Goal: Information Seeking & Learning: Learn about a topic

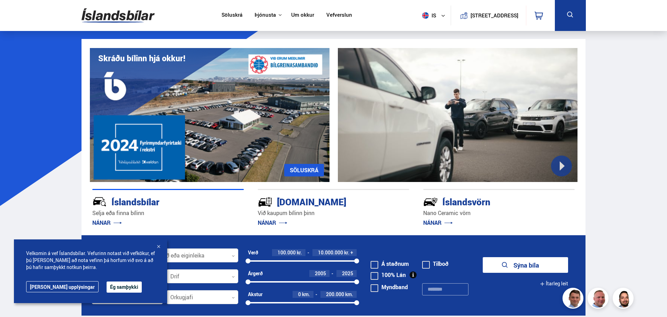
click at [107, 288] on button "Ég samþykki" at bounding box center [124, 287] width 35 height 11
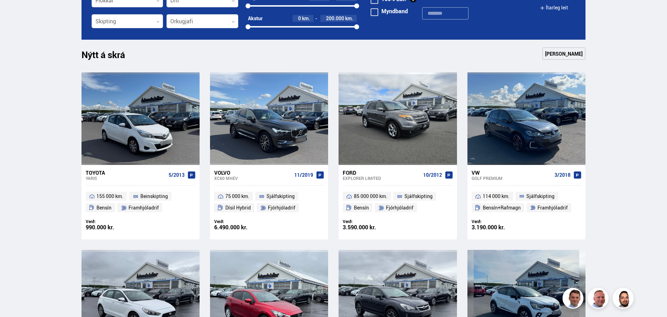
scroll to position [279, 0]
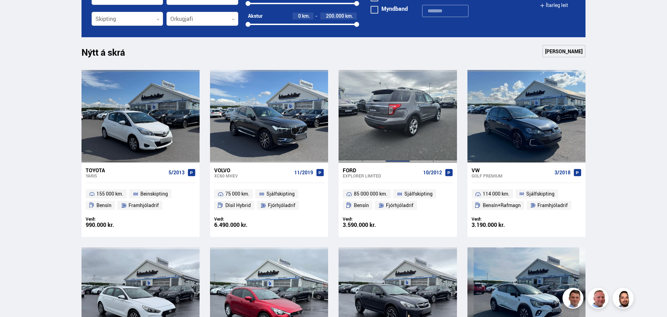
click at [395, 122] on div at bounding box center [398, 116] width 24 height 93
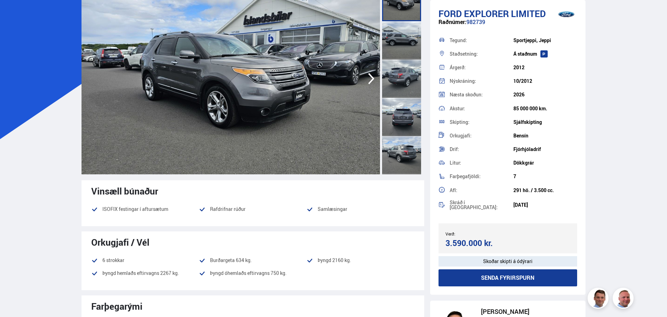
scroll to position [70, 0]
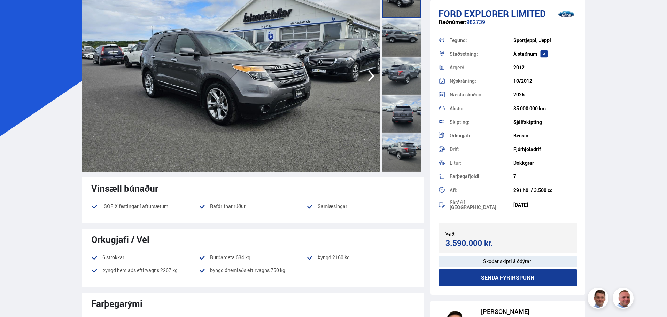
click at [370, 73] on icon "button" at bounding box center [371, 75] width 6 height 11
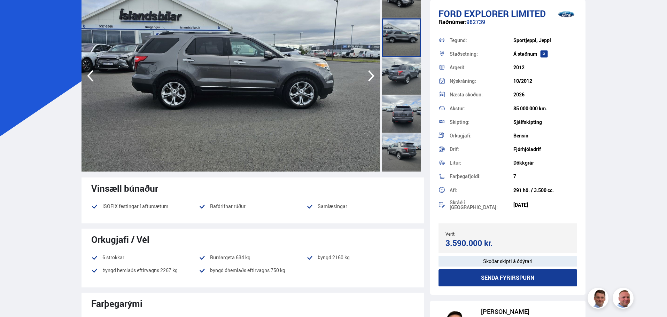
click at [370, 73] on icon "button" at bounding box center [371, 75] width 6 height 11
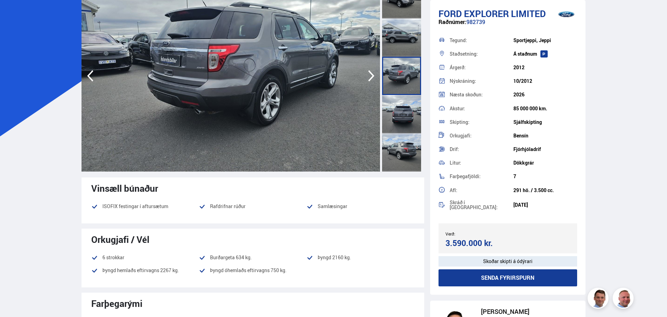
click at [370, 73] on icon "button" at bounding box center [371, 75] width 6 height 11
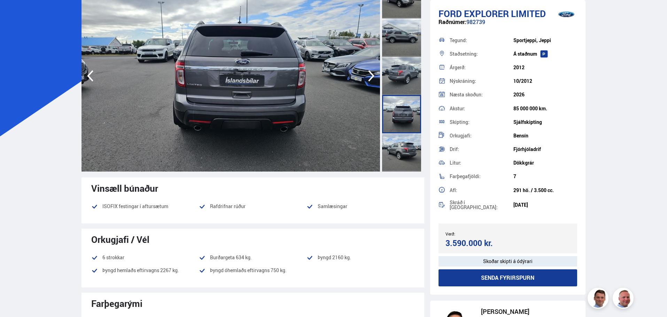
click at [370, 73] on icon "button" at bounding box center [371, 75] width 6 height 11
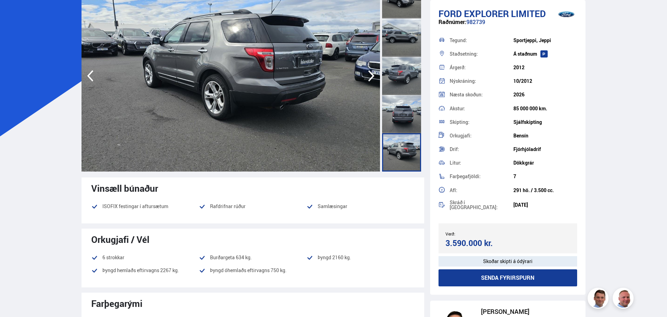
click at [370, 73] on icon "button" at bounding box center [371, 75] width 6 height 11
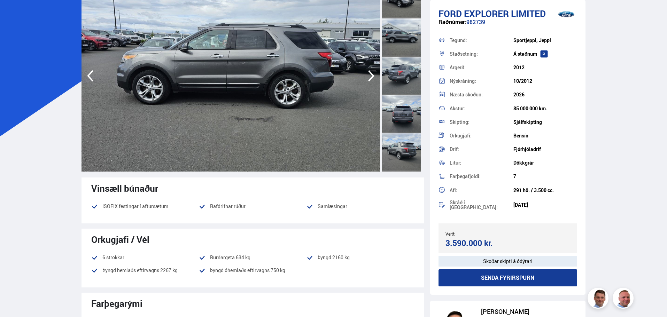
click at [370, 73] on icon "button" at bounding box center [371, 75] width 6 height 11
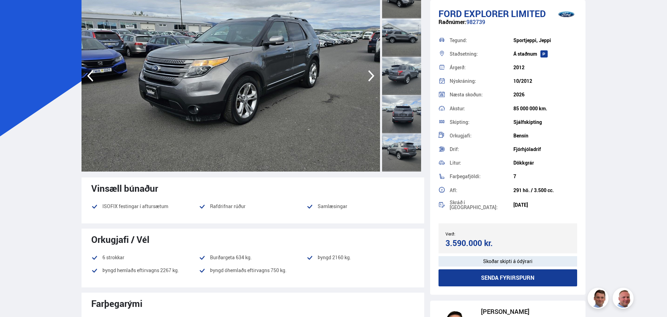
click at [370, 73] on icon "button" at bounding box center [371, 75] width 6 height 11
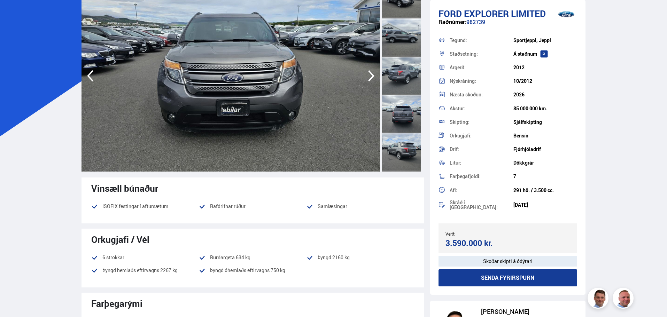
click at [370, 73] on icon "button" at bounding box center [371, 75] width 6 height 11
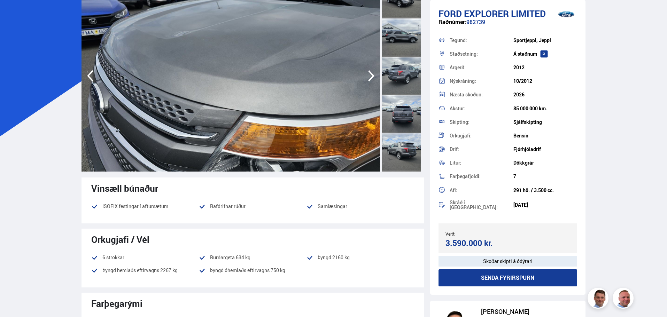
click at [370, 73] on icon "button" at bounding box center [371, 75] width 6 height 11
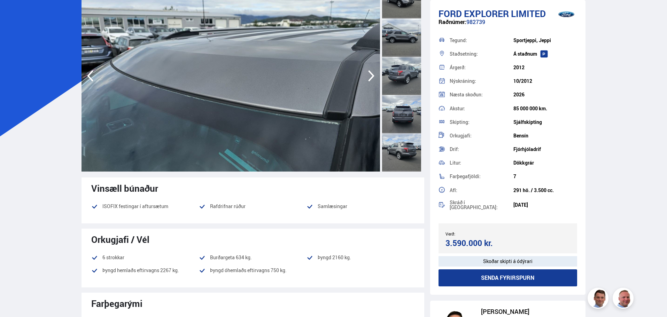
click at [370, 73] on icon "button" at bounding box center [371, 75] width 6 height 11
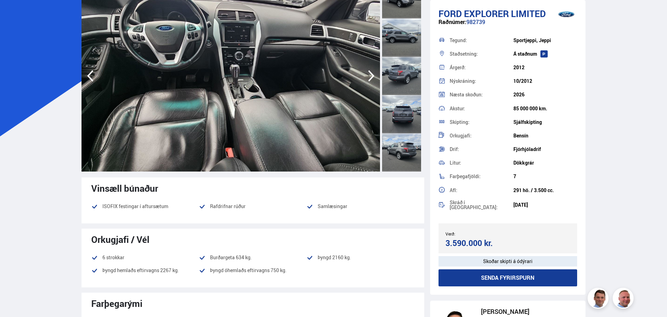
click at [370, 73] on icon "button" at bounding box center [371, 75] width 6 height 11
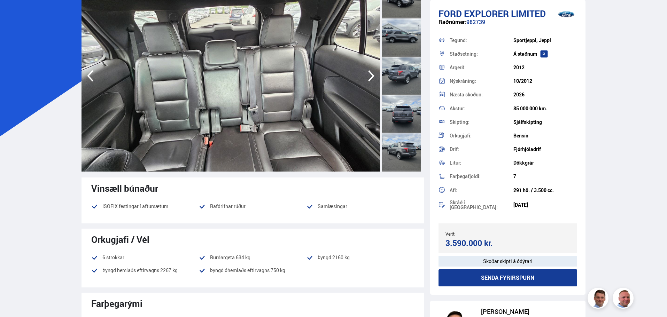
click at [370, 73] on icon "button" at bounding box center [371, 75] width 6 height 11
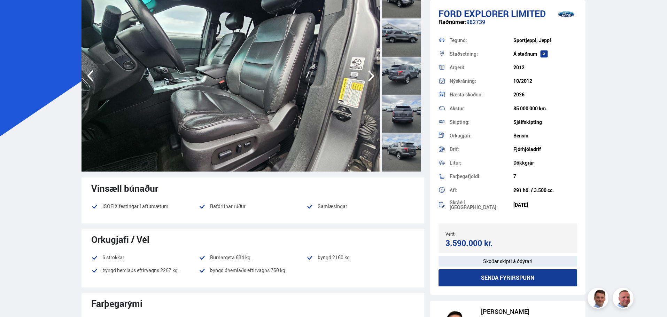
click at [370, 73] on icon "button" at bounding box center [371, 75] width 6 height 11
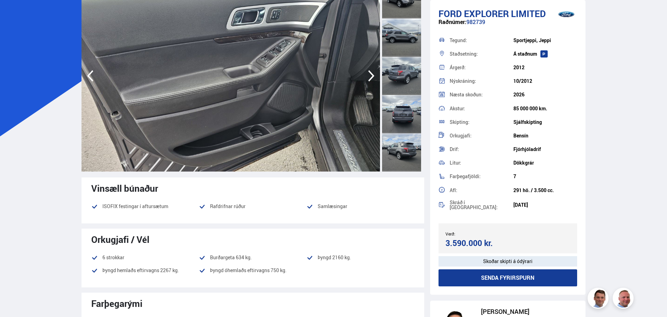
click at [370, 73] on icon "button" at bounding box center [371, 75] width 6 height 11
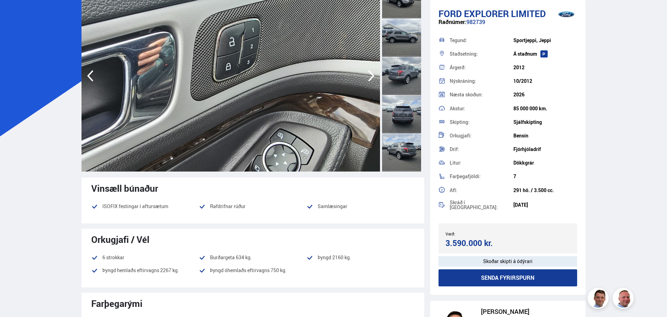
click at [370, 73] on icon "button" at bounding box center [371, 75] width 6 height 11
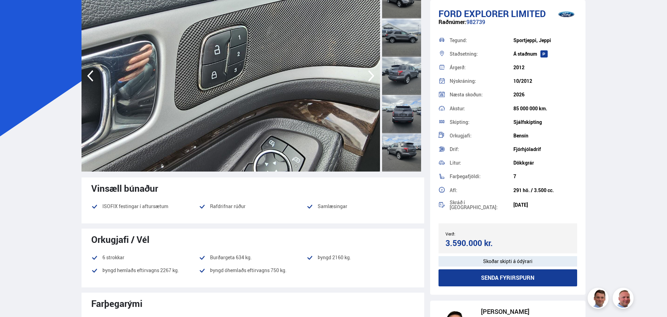
click at [370, 73] on icon "button" at bounding box center [371, 75] width 6 height 11
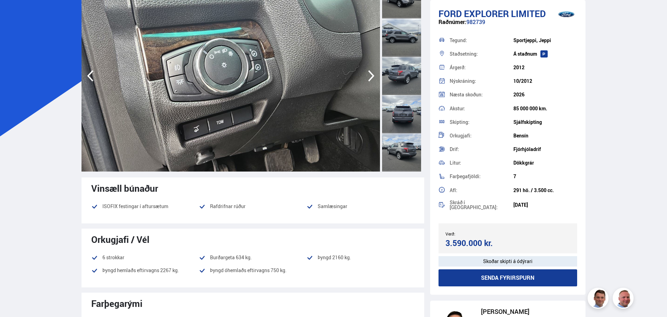
click at [370, 73] on icon "button" at bounding box center [371, 75] width 6 height 11
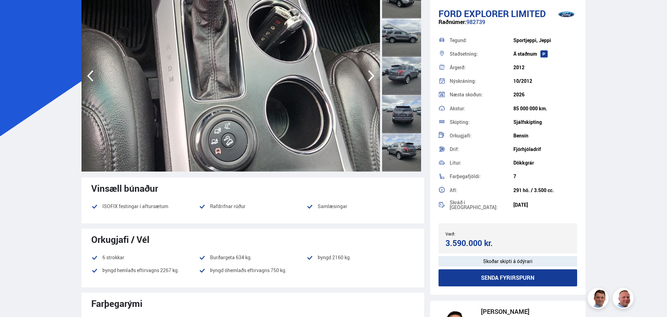
click at [370, 73] on icon "button" at bounding box center [371, 75] width 6 height 11
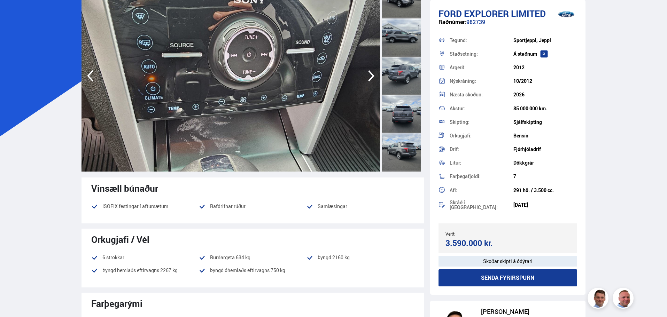
click at [370, 73] on icon "button" at bounding box center [371, 75] width 6 height 11
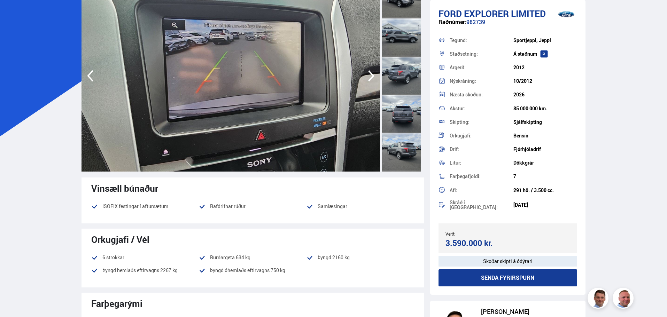
click at [370, 73] on icon "button" at bounding box center [371, 75] width 6 height 11
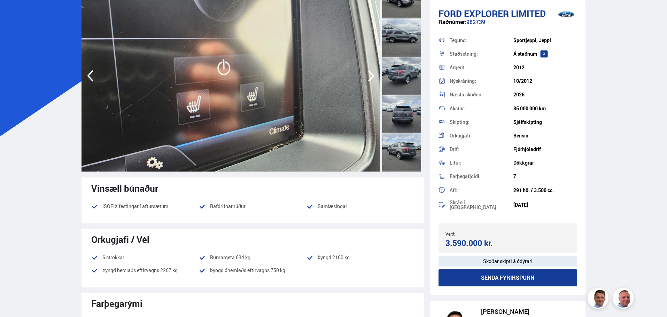
click at [370, 73] on icon "button" at bounding box center [371, 75] width 6 height 11
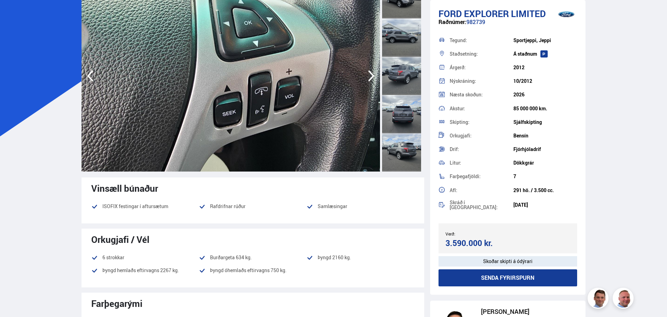
click at [370, 73] on icon "button" at bounding box center [371, 75] width 6 height 11
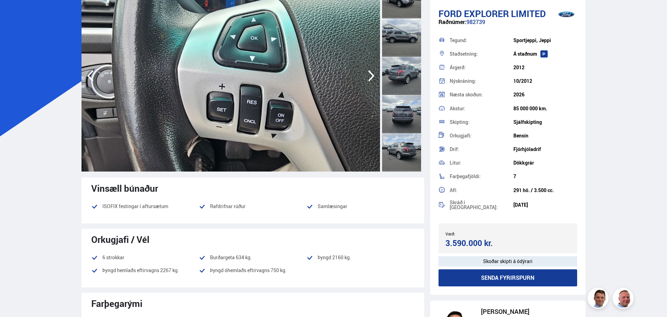
click at [370, 73] on icon "button" at bounding box center [371, 75] width 6 height 11
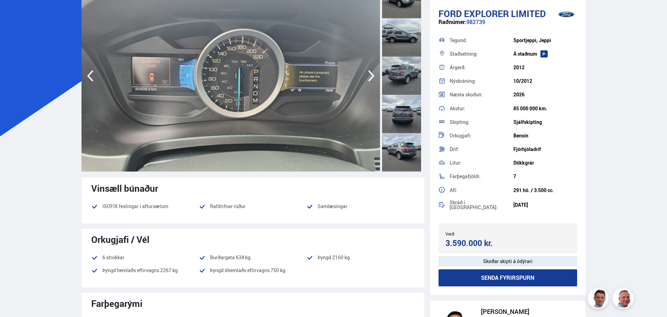
click at [370, 73] on icon "button" at bounding box center [371, 75] width 6 height 11
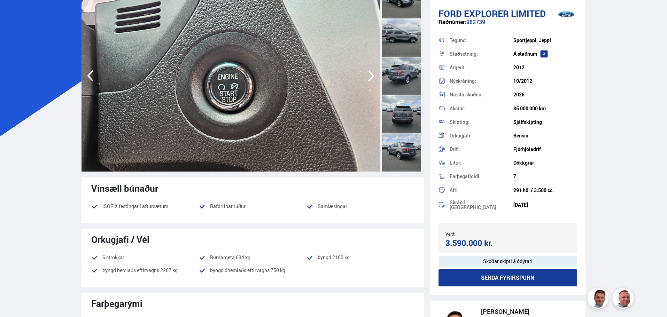
click at [370, 73] on icon "button" at bounding box center [371, 75] width 6 height 11
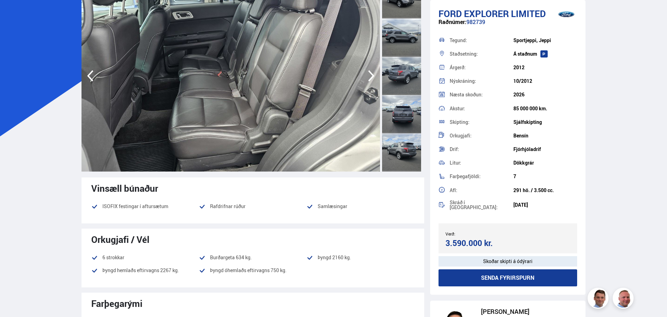
click at [370, 73] on icon "button" at bounding box center [371, 75] width 6 height 11
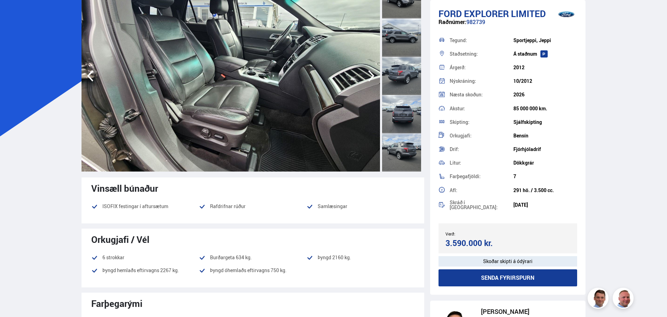
click at [370, 73] on icon "button" at bounding box center [371, 75] width 6 height 11
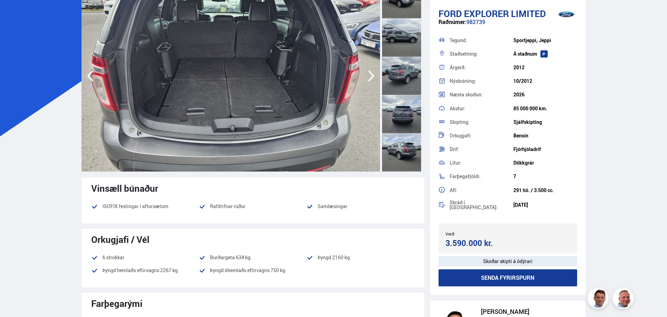
click at [370, 73] on icon "button" at bounding box center [371, 75] width 6 height 11
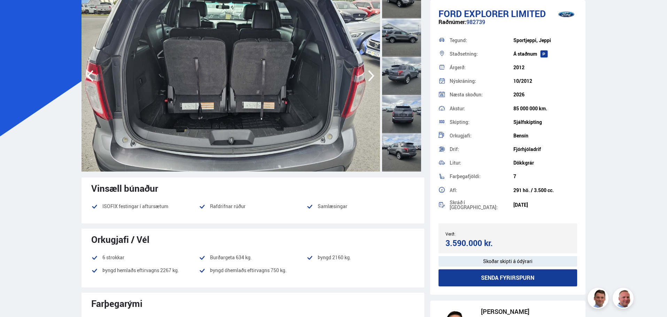
click at [370, 73] on icon "button" at bounding box center [371, 75] width 6 height 11
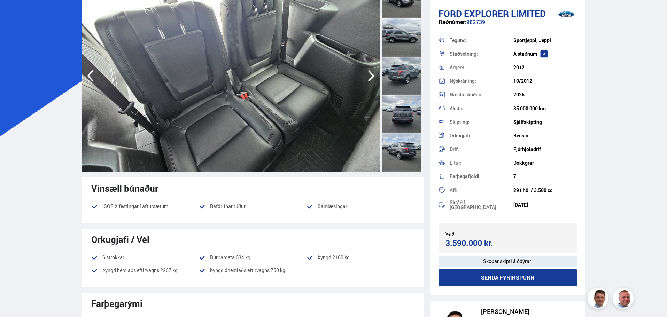
click at [370, 73] on icon "button" at bounding box center [371, 75] width 6 height 11
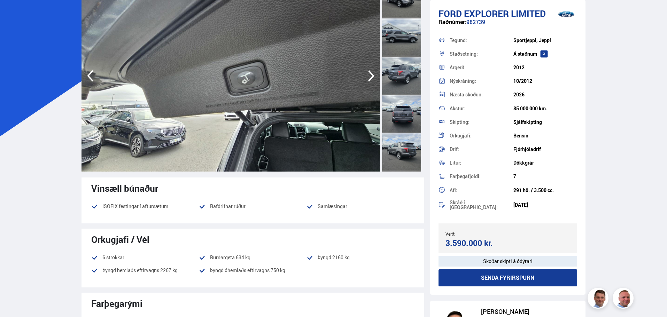
click at [370, 73] on icon "button" at bounding box center [371, 75] width 6 height 11
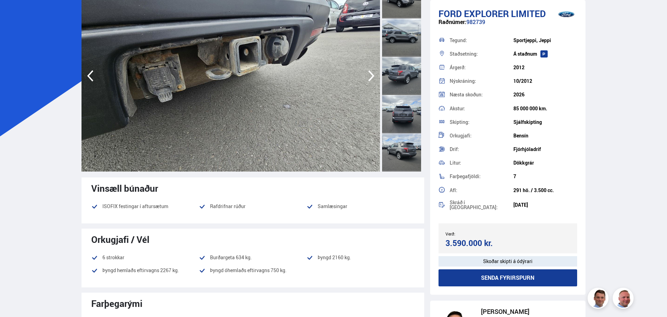
click at [370, 73] on icon "button" at bounding box center [371, 75] width 6 height 11
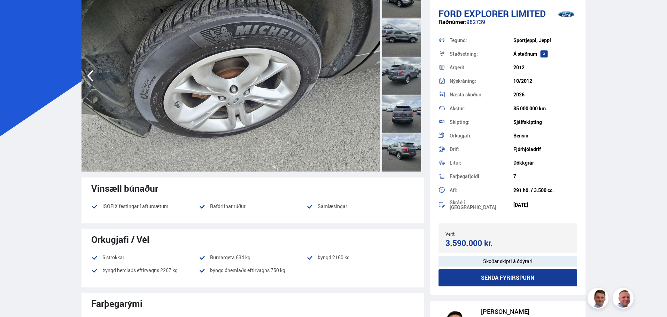
click at [370, 73] on img at bounding box center [231, 76] width 299 height 192
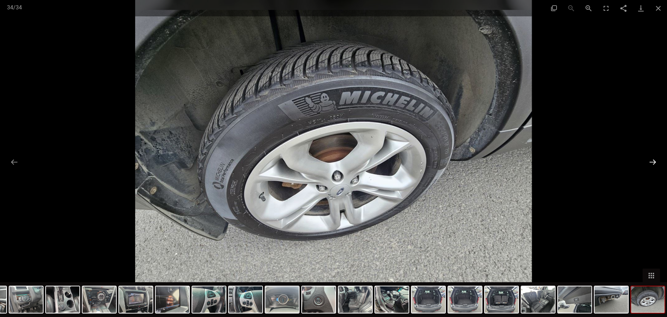
click at [648, 161] on button "Next slide" at bounding box center [653, 162] width 15 height 14
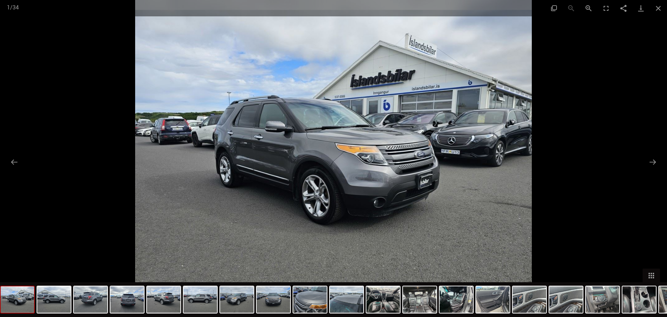
scroll to position [279, 0]
click at [657, 7] on button "Close gallery" at bounding box center [658, 8] width 17 height 16
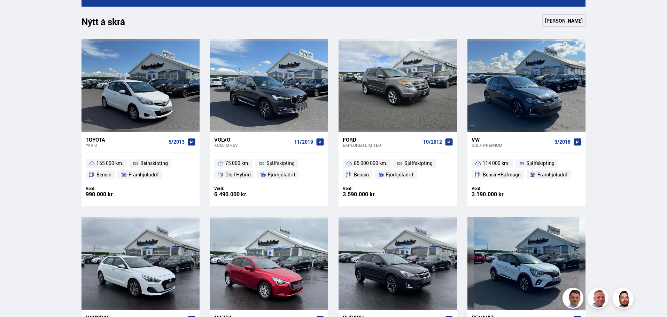
scroll to position [314, 0]
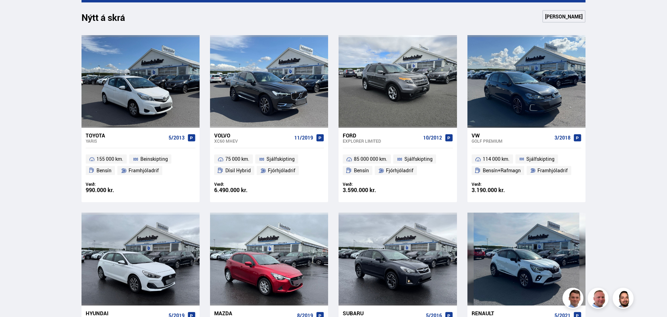
click at [370, 140] on div "Explorer LIMITED" at bounding box center [381, 141] width 77 height 5
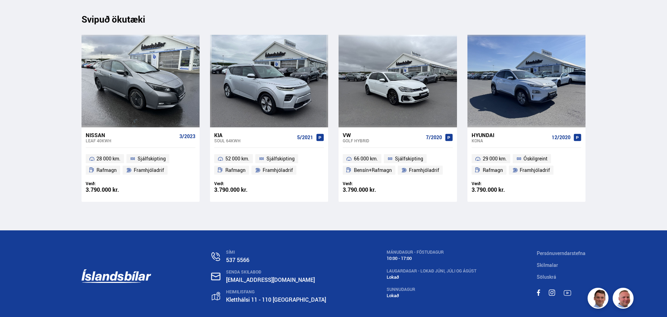
scroll to position [9905, 0]
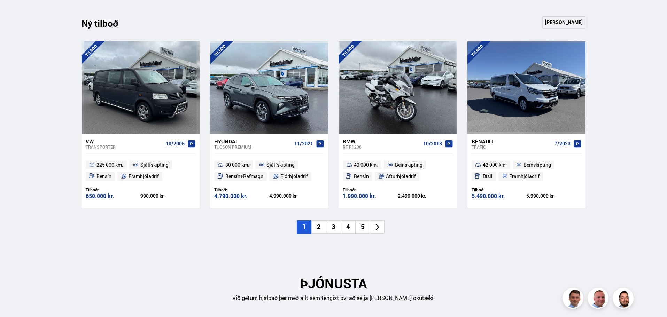
scroll to position [801, 0]
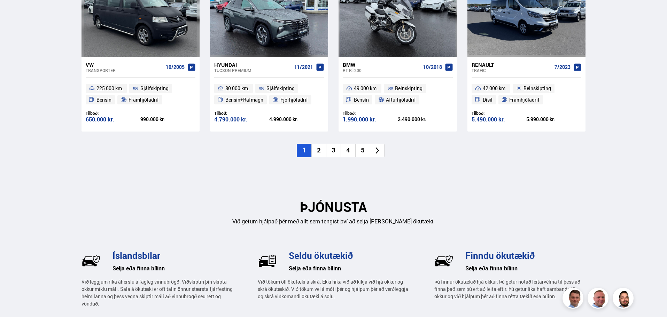
click at [318, 151] on li "2" at bounding box center [318, 151] width 15 height 14
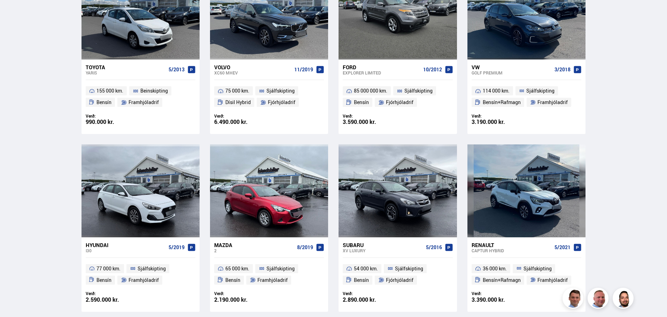
scroll to position [383, 0]
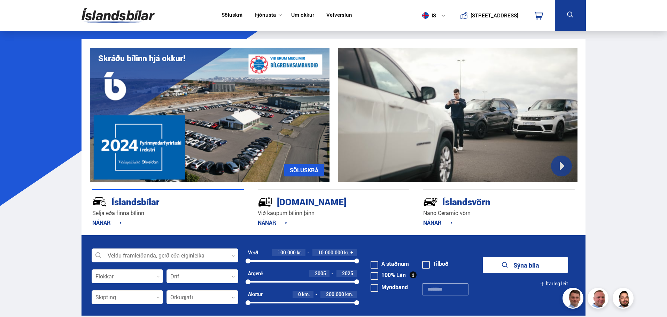
click at [232, 13] on link "Söluskrá" at bounding box center [232, 15] width 21 height 7
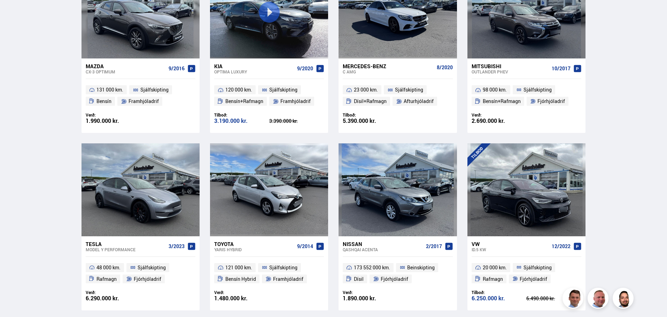
scroll to position [941, 0]
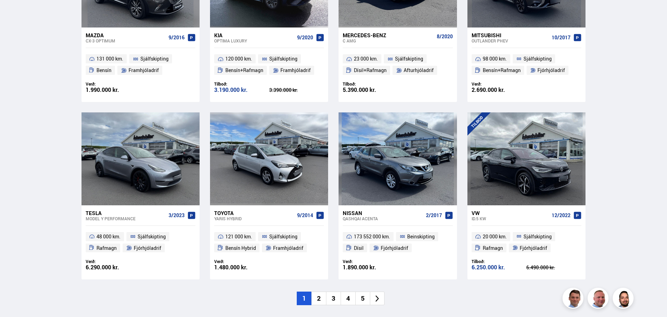
click at [318, 295] on li "2" at bounding box center [318, 299] width 15 height 14
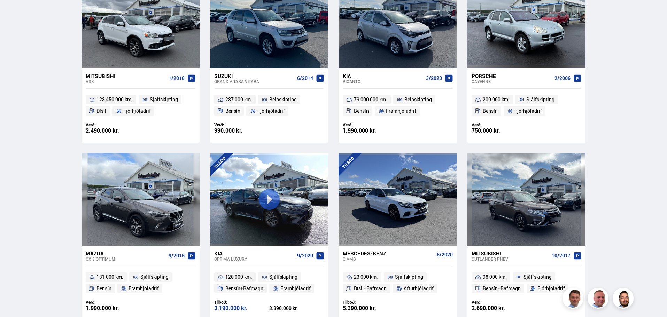
scroll to position [391, 0]
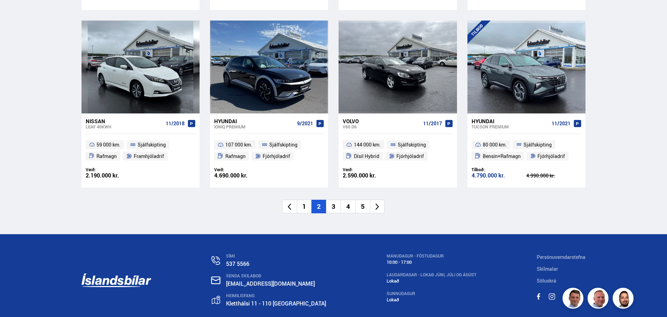
scroll to position [1045, 0]
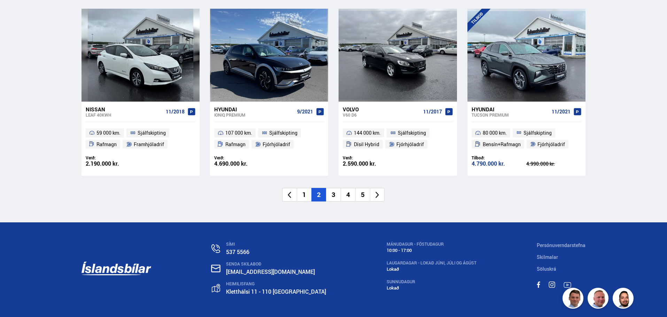
click at [336, 195] on li "3" at bounding box center [333, 195] width 15 height 14
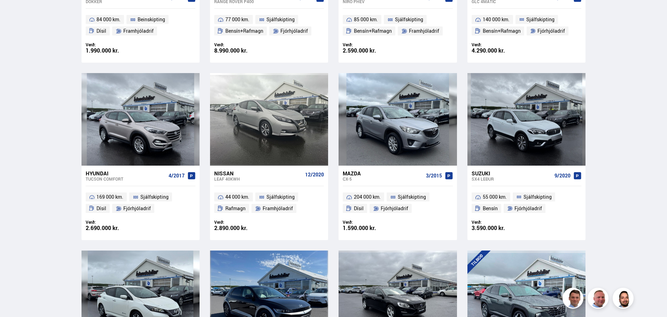
scroll to position [523, 0]
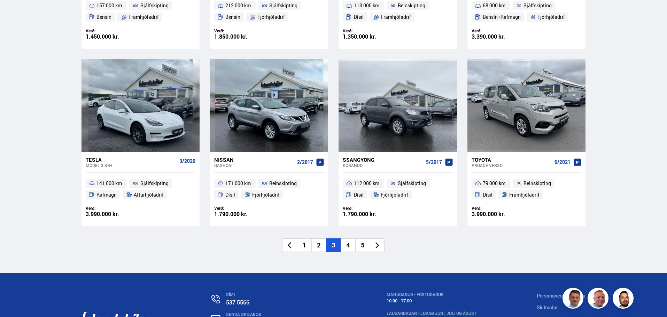
scroll to position [1010, 0]
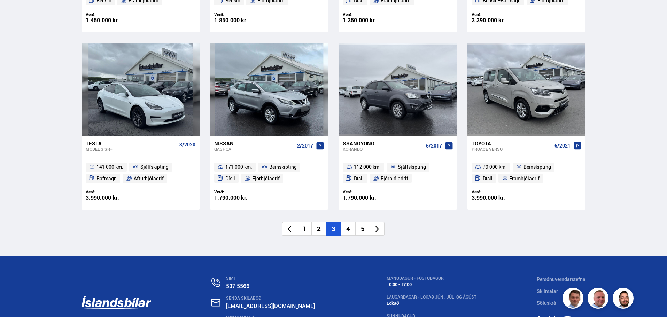
click at [346, 226] on li "4" at bounding box center [348, 229] width 15 height 14
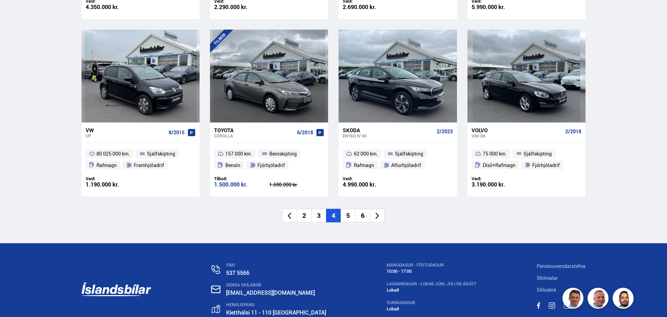
scroll to position [1070, 0]
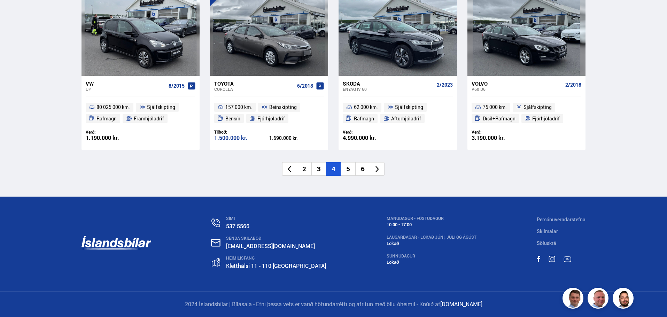
click at [345, 170] on li "5" at bounding box center [348, 169] width 15 height 14
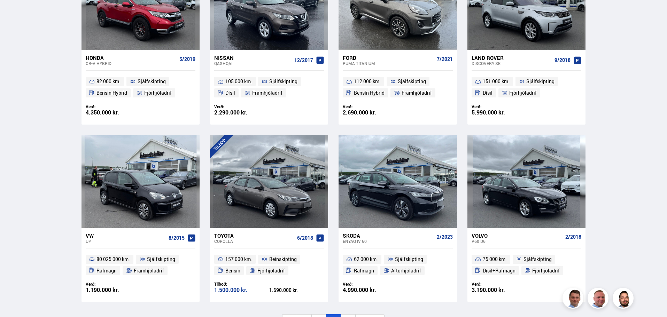
scroll to position [665, 0]
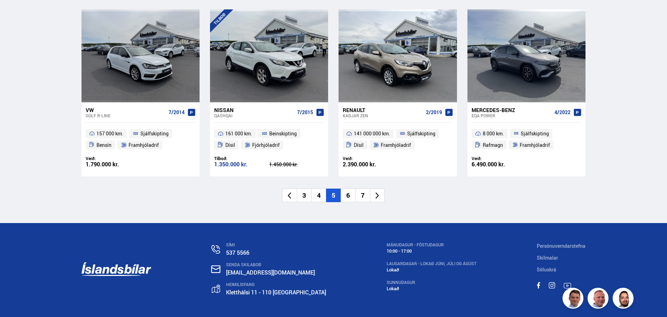
scroll to position [1045, 0]
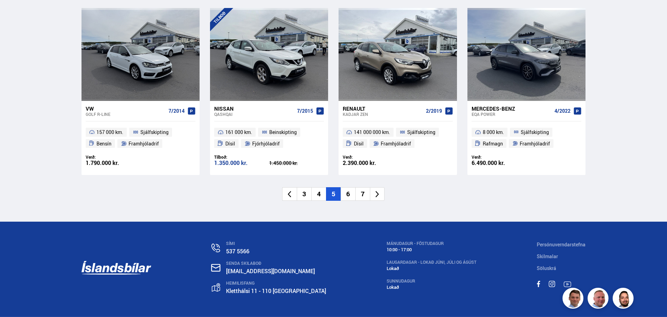
click at [347, 194] on li "6" at bounding box center [348, 194] width 15 height 14
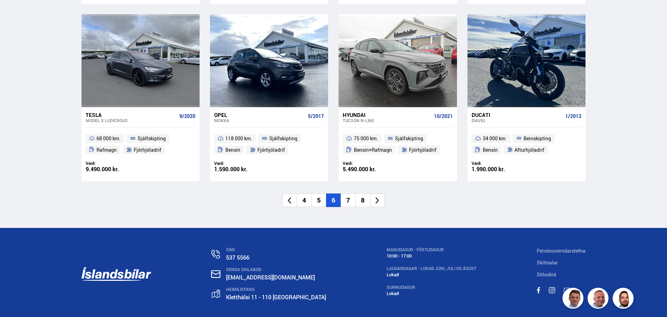
scroll to position [1071, 0]
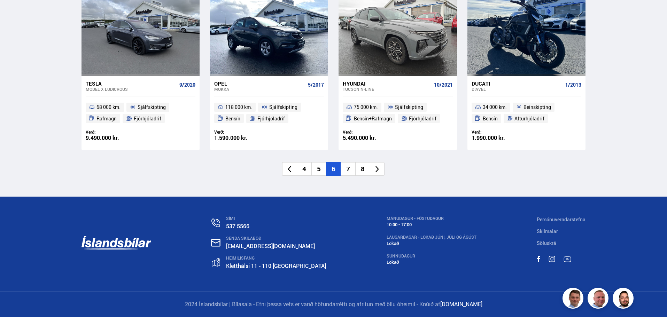
click at [350, 167] on li "7" at bounding box center [348, 169] width 15 height 14
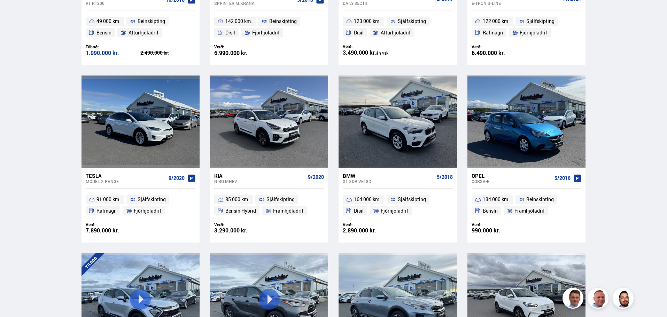
scroll to position [323, 0]
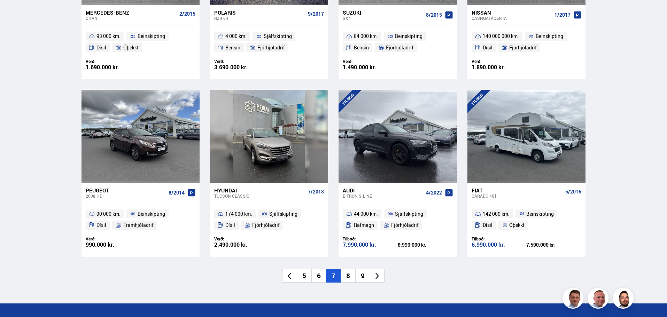
scroll to position [976, 0]
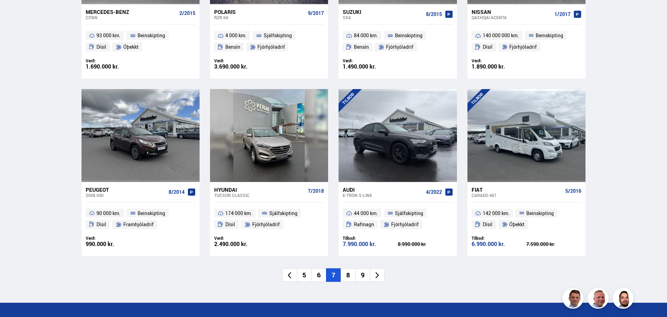
click at [346, 269] on li "8" at bounding box center [348, 276] width 15 height 14
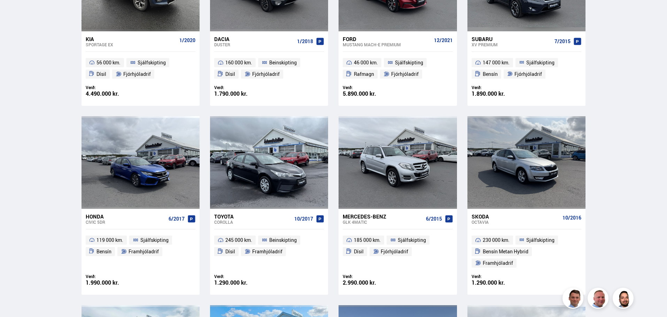
scroll to position [55, 0]
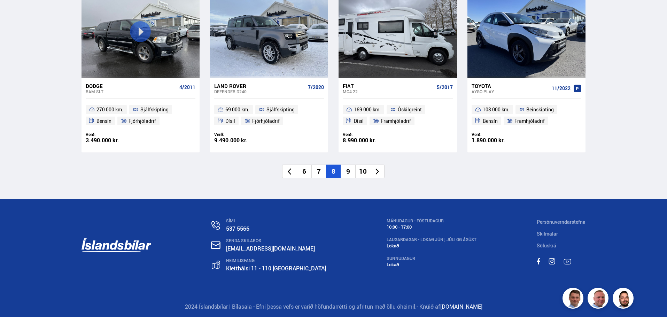
scroll to position [1070, 0]
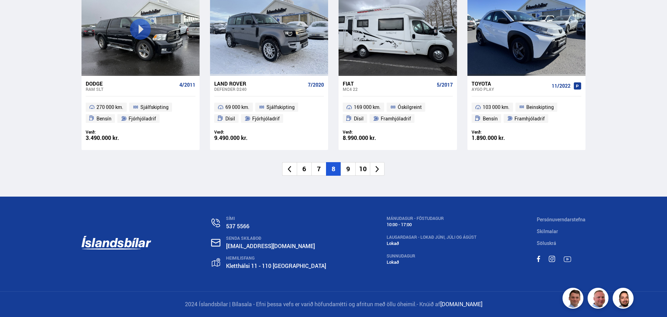
click at [351, 166] on li "9" at bounding box center [348, 169] width 15 height 14
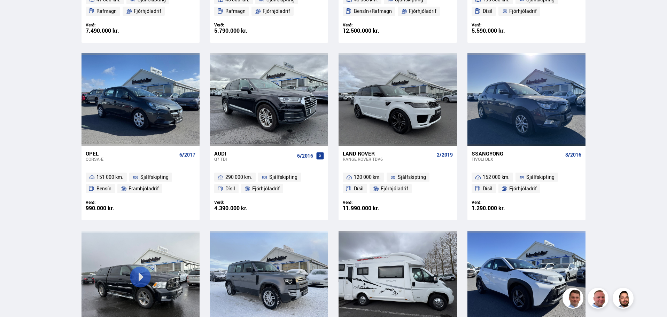
scroll to position [536, 0]
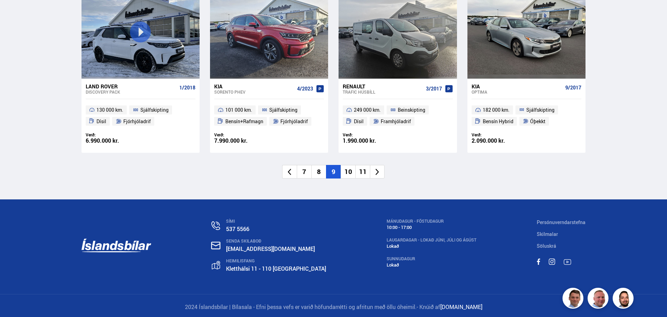
scroll to position [1070, 0]
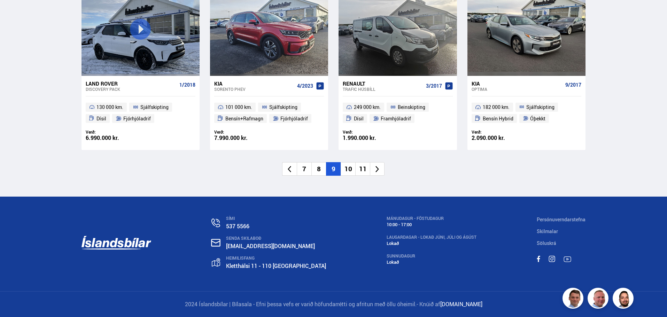
click at [347, 168] on li "10" at bounding box center [348, 169] width 15 height 14
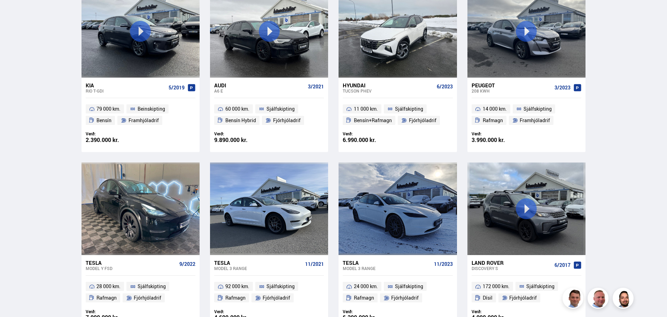
scroll to position [248, 0]
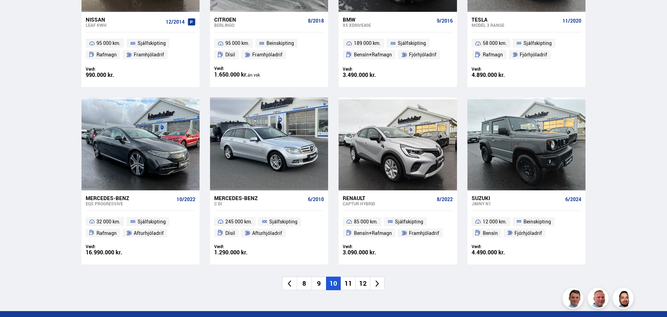
scroll to position [976, 0]
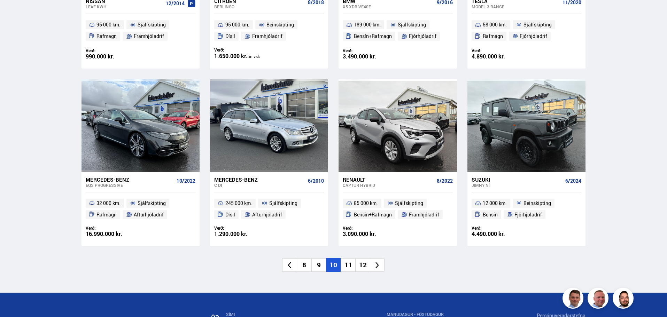
click at [347, 264] on li "11" at bounding box center [348, 266] width 15 height 14
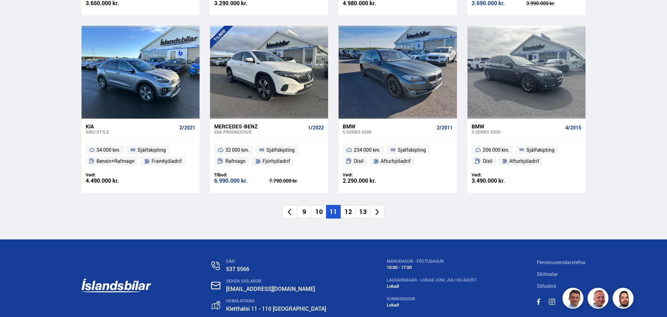
scroll to position [1045, 0]
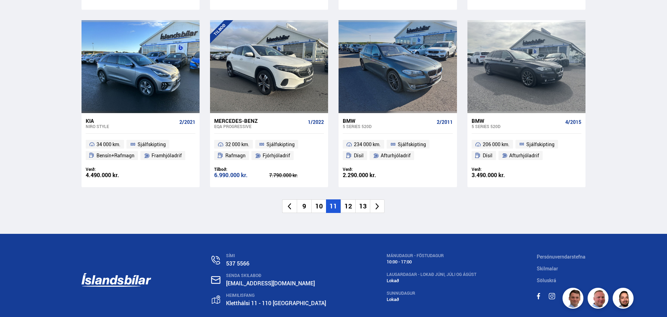
click at [349, 200] on li "12" at bounding box center [348, 207] width 15 height 14
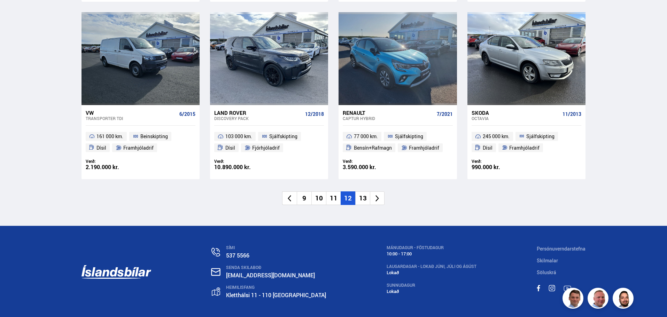
scroll to position [1045, 0]
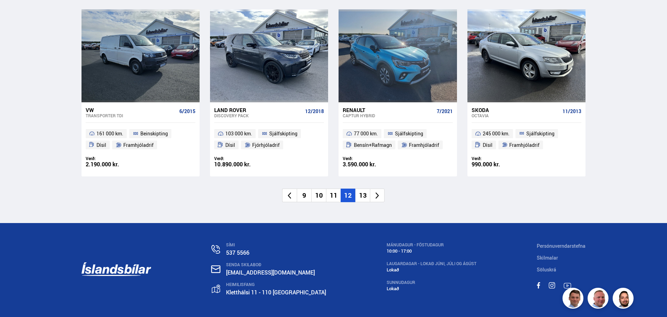
click at [360, 195] on li "13" at bounding box center [362, 196] width 15 height 14
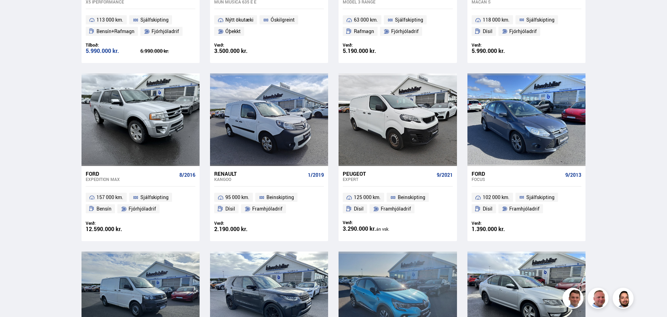
scroll to position [608, 0]
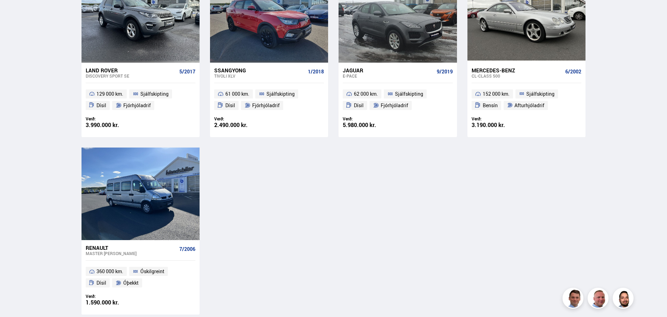
scroll to position [418, 0]
